Goal: Navigation & Orientation: Understand site structure

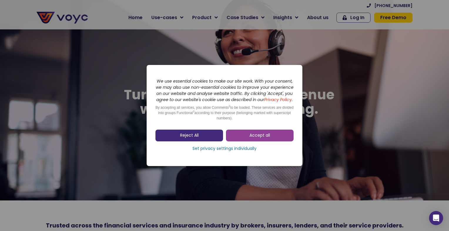
click at [213, 139] on link "Reject All" at bounding box center [189, 136] width 68 height 12
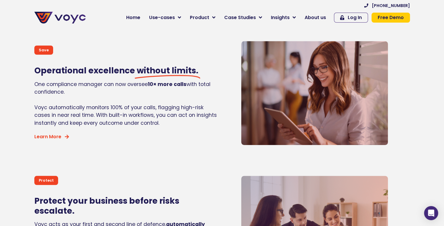
scroll to position [499, 0]
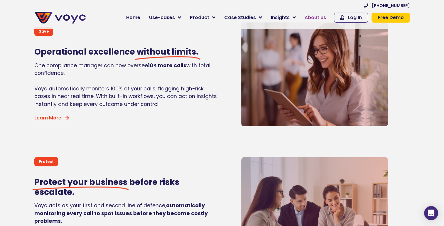
click at [313, 17] on span "About us" at bounding box center [315, 17] width 21 height 7
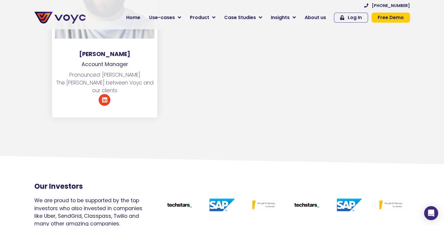
scroll to position [3378, 0]
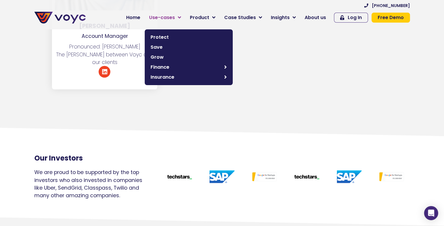
click at [182, 17] on link "Use-cases" at bounding box center [165, 18] width 41 height 12
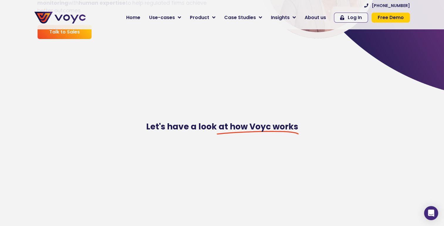
scroll to position [206, 0]
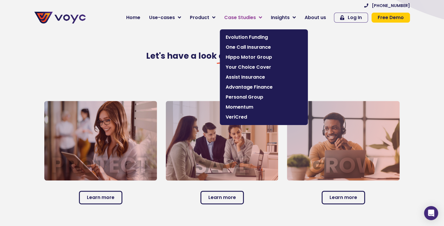
click at [261, 16] on link "Case Studies" at bounding box center [243, 18] width 47 height 12
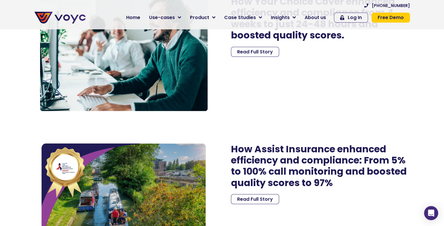
scroll to position [1204, 0]
